Goal: Task Accomplishment & Management: Manage account settings

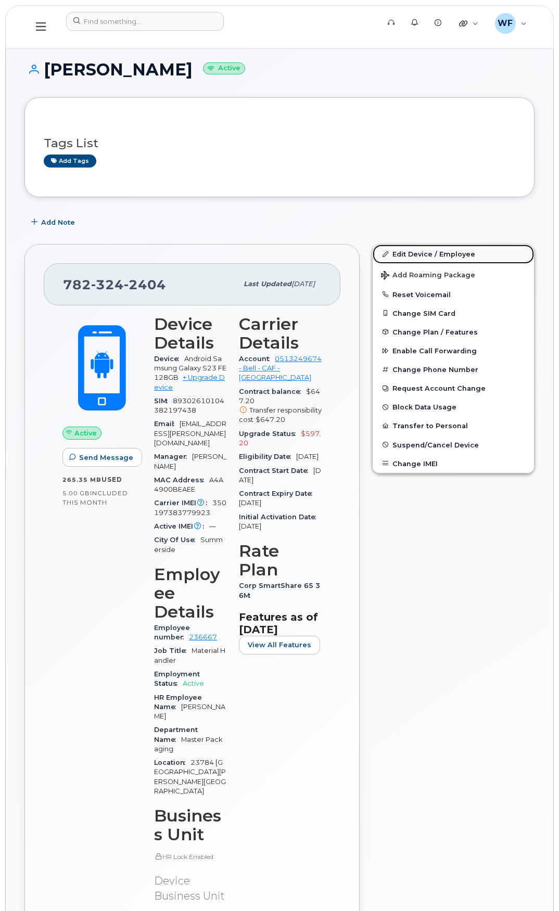
click at [448, 256] on link "Edit Device / Employee" at bounding box center [453, 254] width 161 height 19
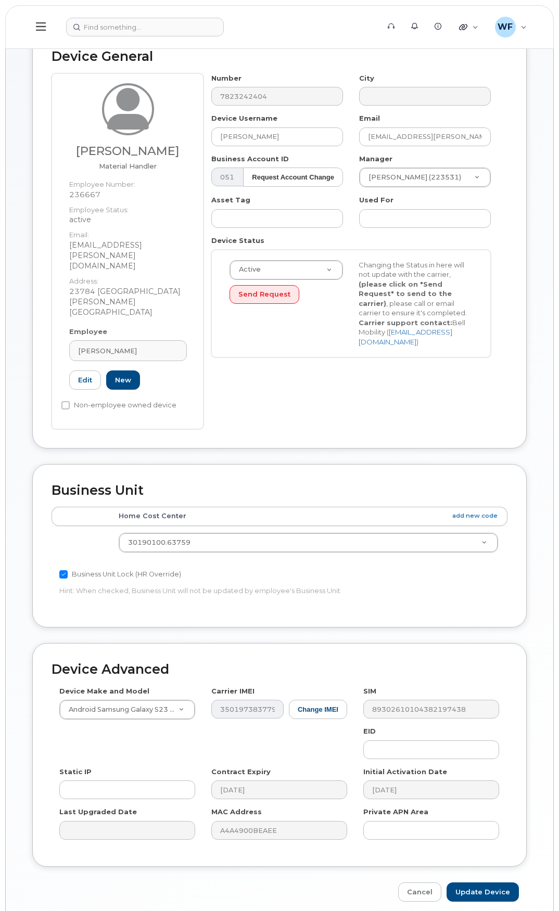
scroll to position [76, 0]
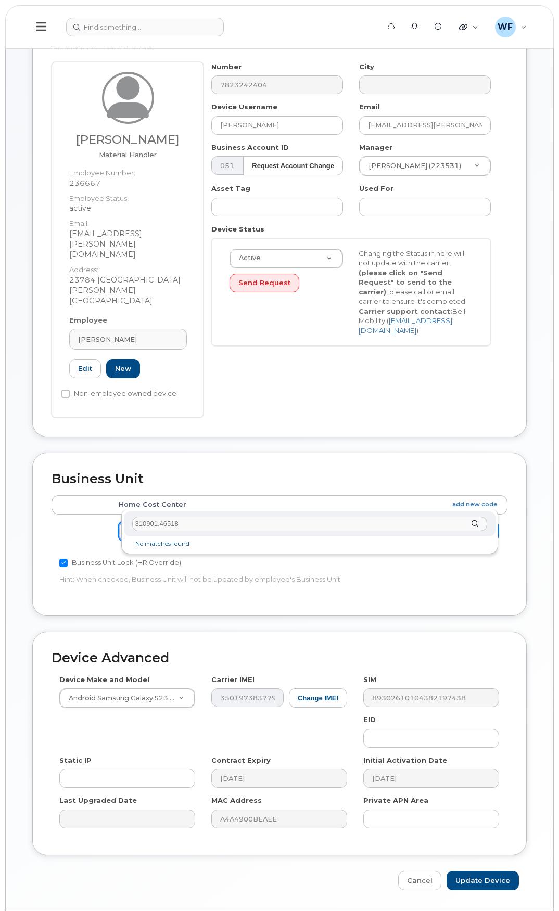
click at [155, 523] on input "310901.46518" at bounding box center [309, 524] width 355 height 15
type input "31090100.46518"
drag, startPoint x: 203, startPoint y: 525, endPoint x: 129, endPoint y: 517, distance: 75.4
click at [129, 517] on div "31090100.46518" at bounding box center [310, 523] width 372 height 25
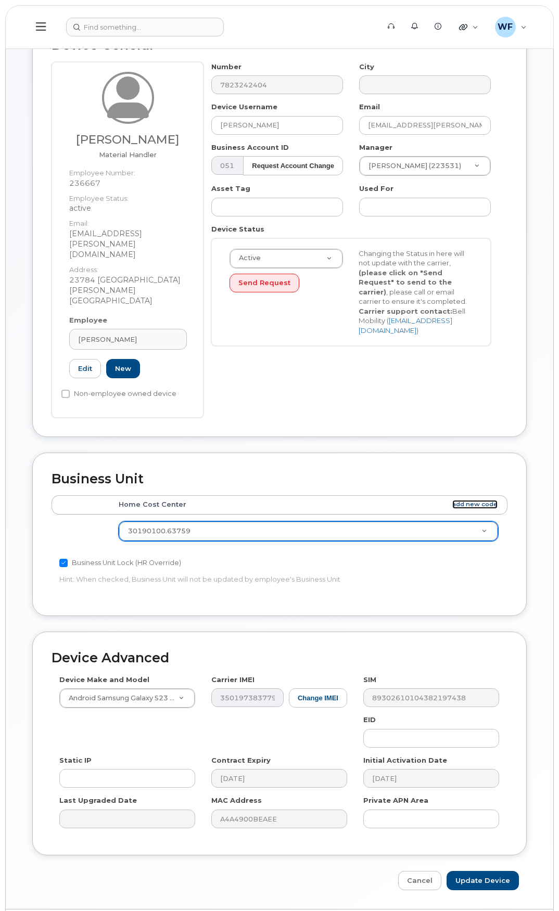
click at [466, 500] on link "add new code" at bounding box center [474, 504] width 45 height 9
type input "310901.46519"
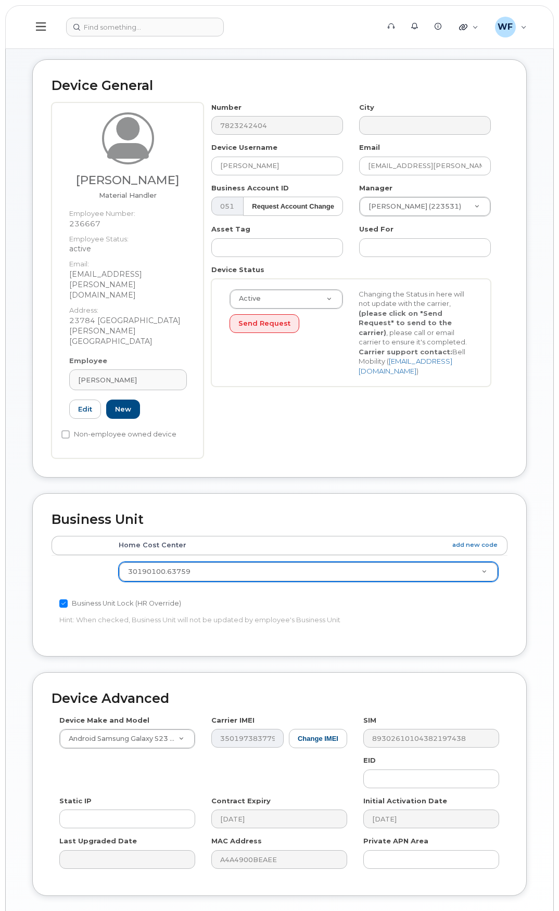
scroll to position [0, 0]
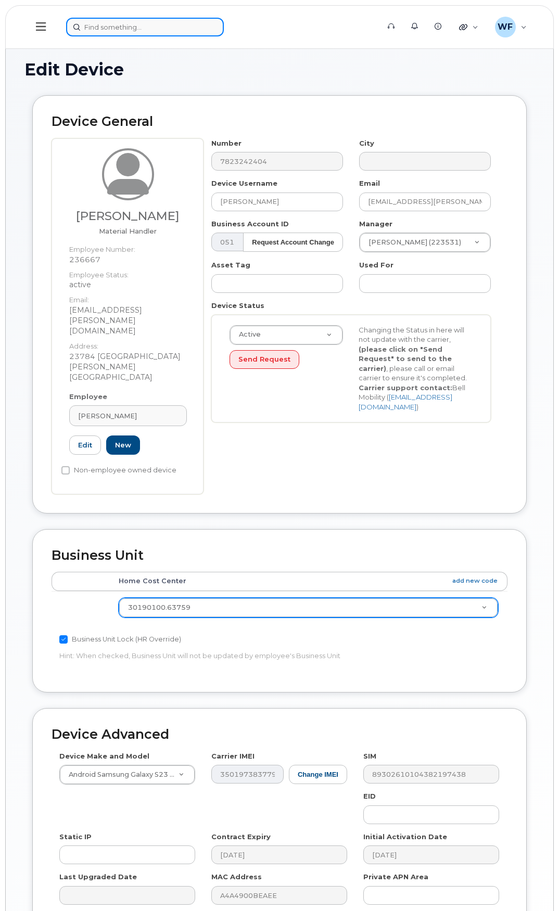
click at [127, 28] on input at bounding box center [145, 27] width 158 height 19
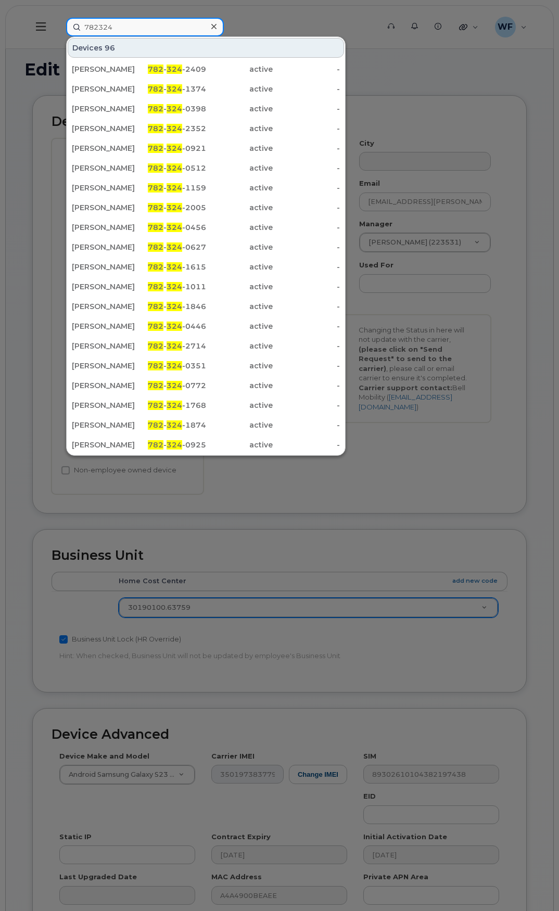
click at [122, 27] on input "782324" at bounding box center [145, 27] width 158 height 19
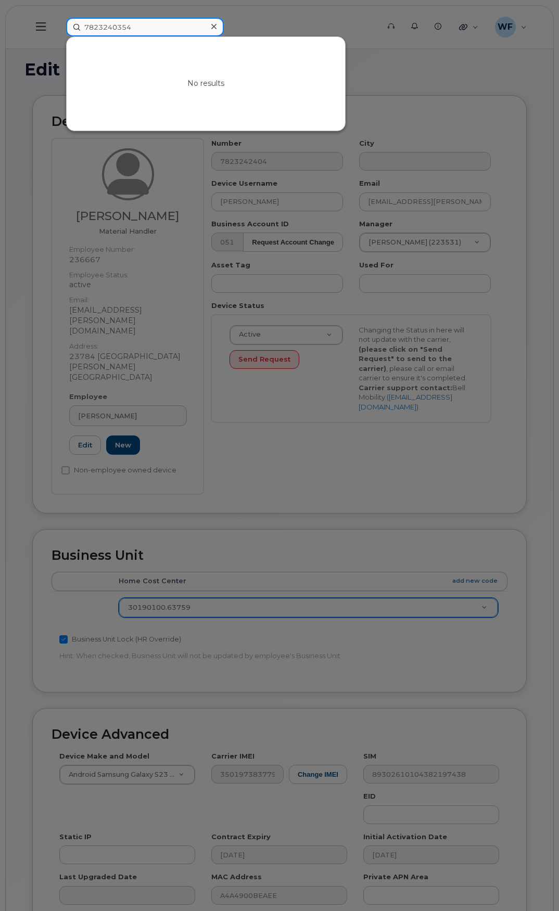
drag, startPoint x: 114, startPoint y: 27, endPoint x: 5, endPoint y: 8, distance: 110.8
click at [58, 18] on div "7823240354 No results" at bounding box center [219, 27] width 323 height 19
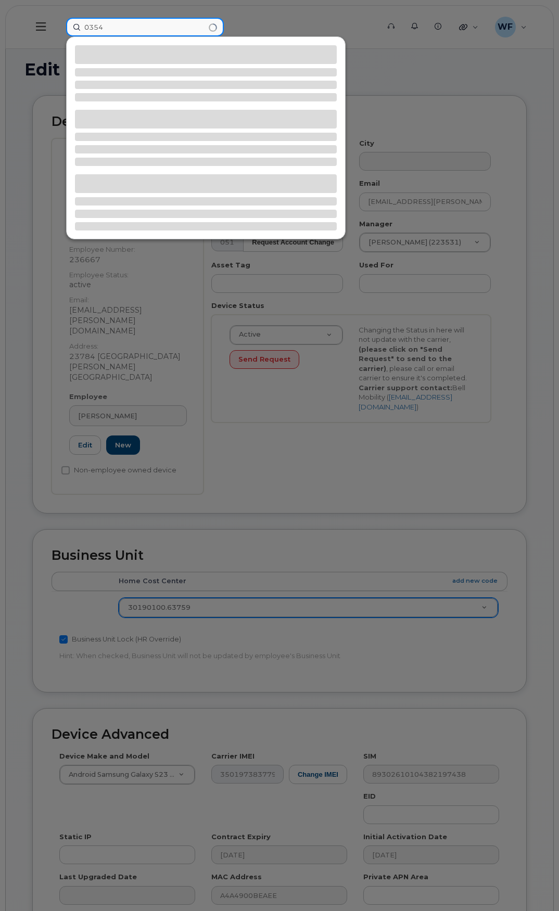
click at [122, 28] on input "0354" at bounding box center [145, 27] width 158 height 19
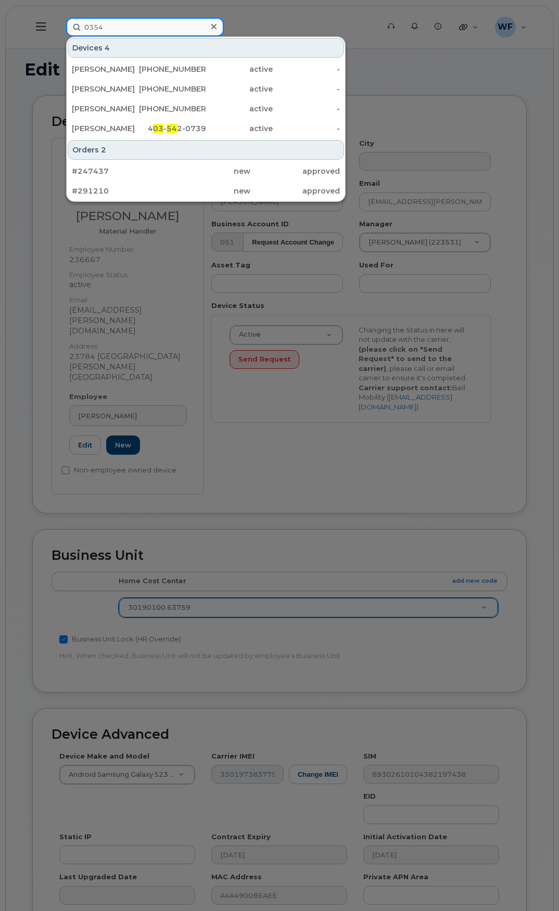
type input "0354"
click at [277, 16] on div at bounding box center [279, 455] width 559 height 911
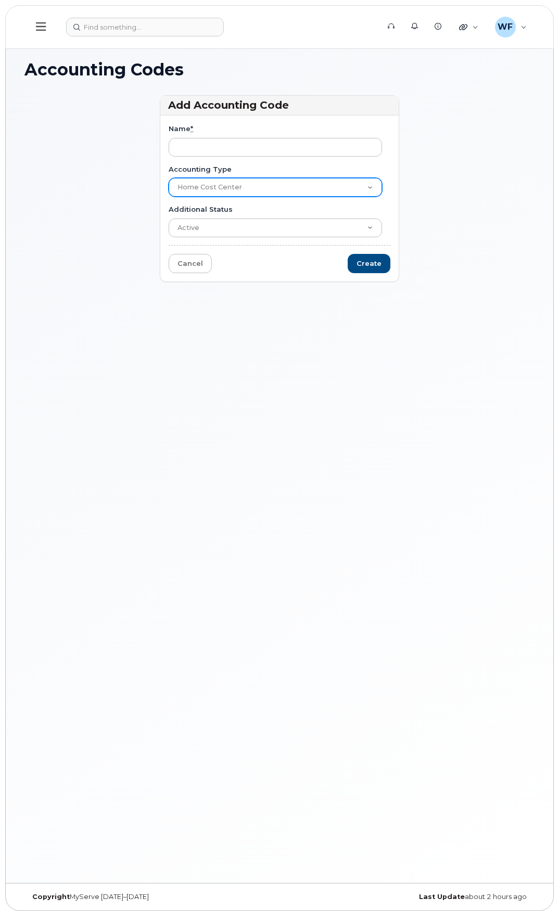
click at [208, 187] on select "Home Cost Center" at bounding box center [275, 187] width 213 height 19
click at [169, 178] on select "Home Cost Center" at bounding box center [275, 187] width 213 height 19
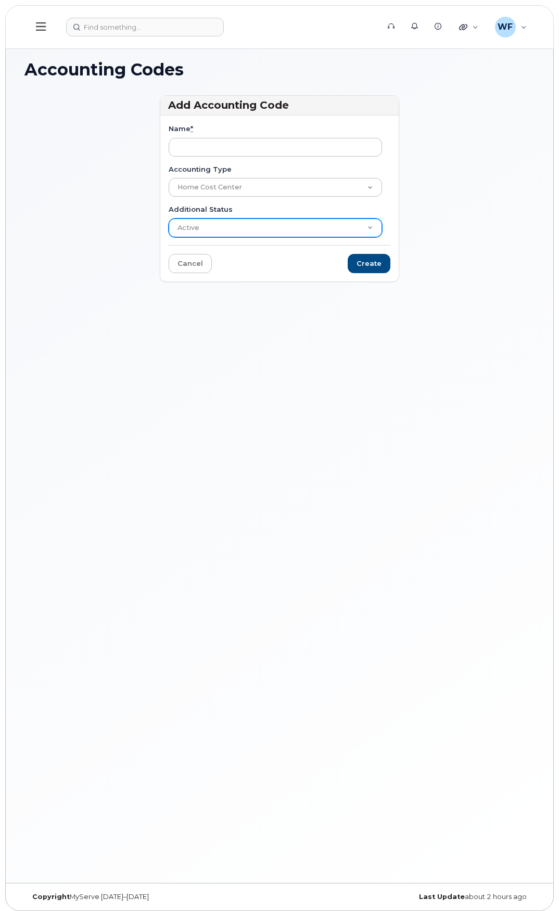
click at [210, 226] on select "Active Suspended Cancelled Closed" at bounding box center [275, 228] width 213 height 19
click at [169, 219] on select "Active Suspended Cancelled Closed" at bounding box center [275, 228] width 213 height 19
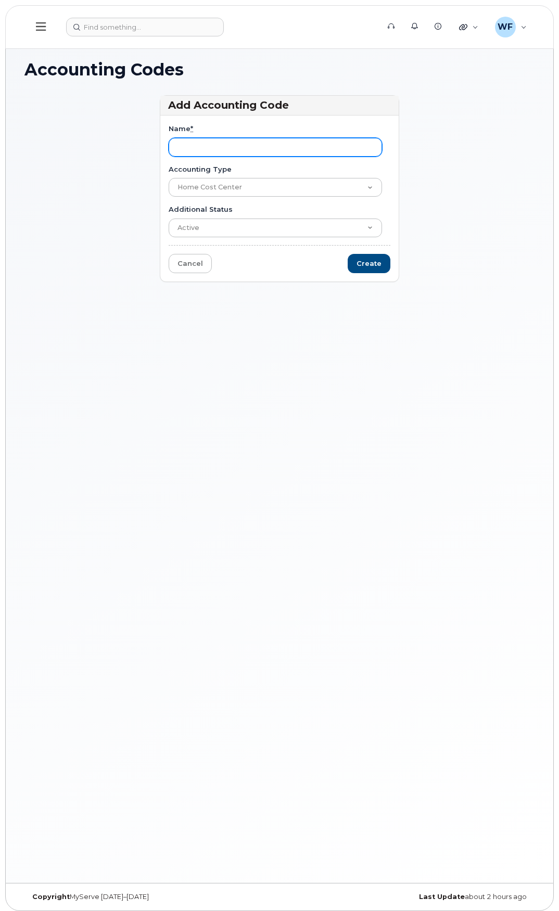
click at [196, 151] on input "Name *" at bounding box center [275, 147] width 213 height 19
